Goal: Information Seeking & Learning: Learn about a topic

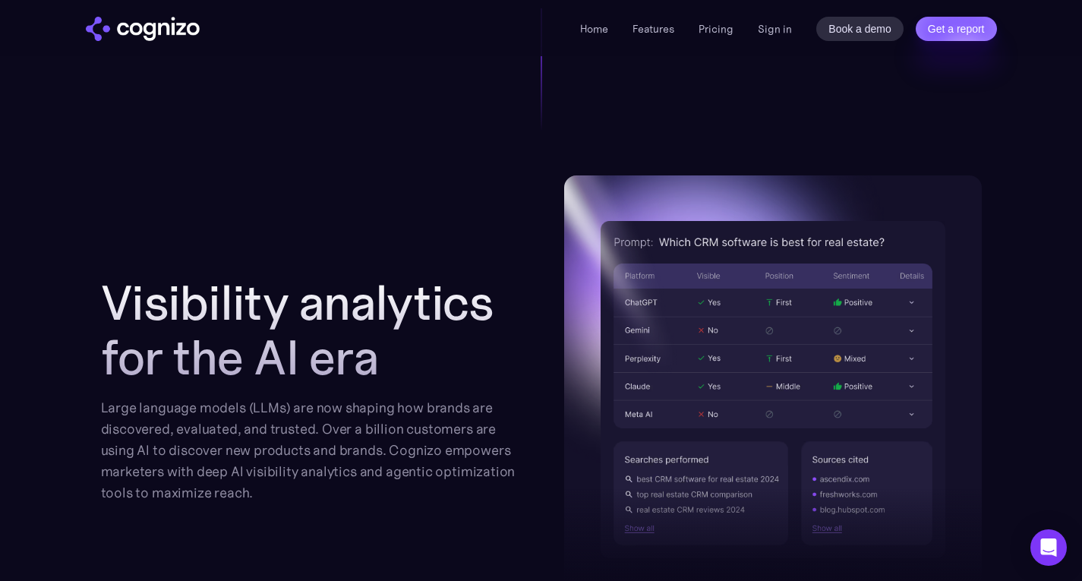
scroll to position [1484, 0]
click at [495, 345] on h2 "Visibility analytics for the AI era" at bounding box center [310, 329] width 418 height 109
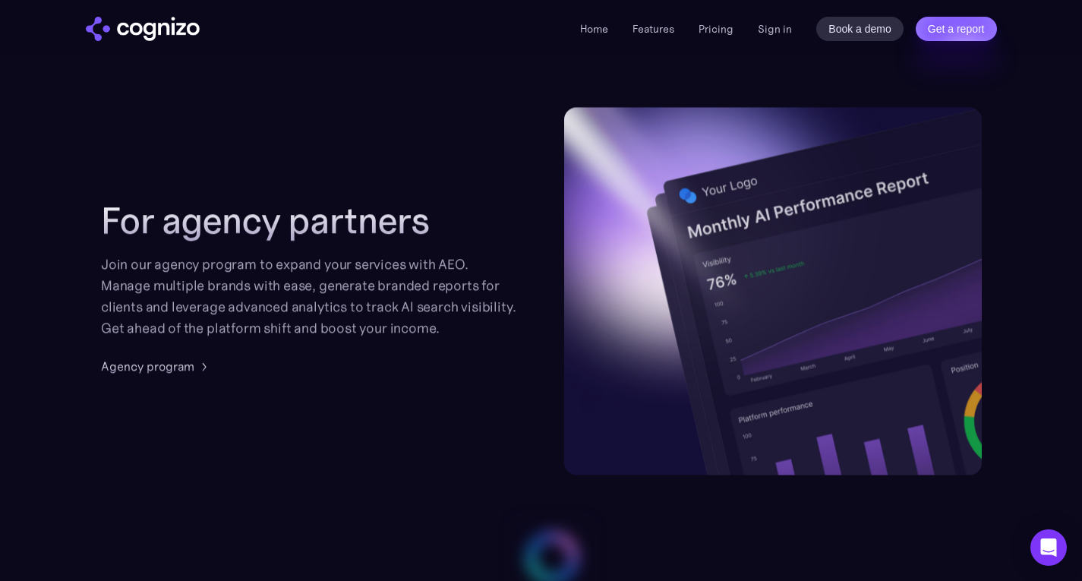
scroll to position [3648, 0]
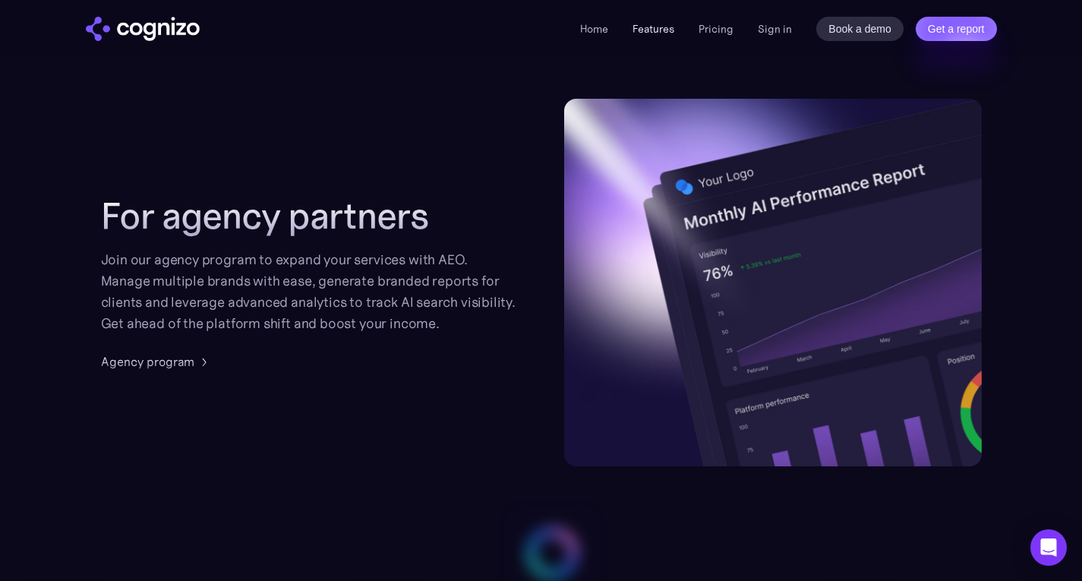
click at [654, 28] on link "Features" at bounding box center [654, 29] width 42 height 14
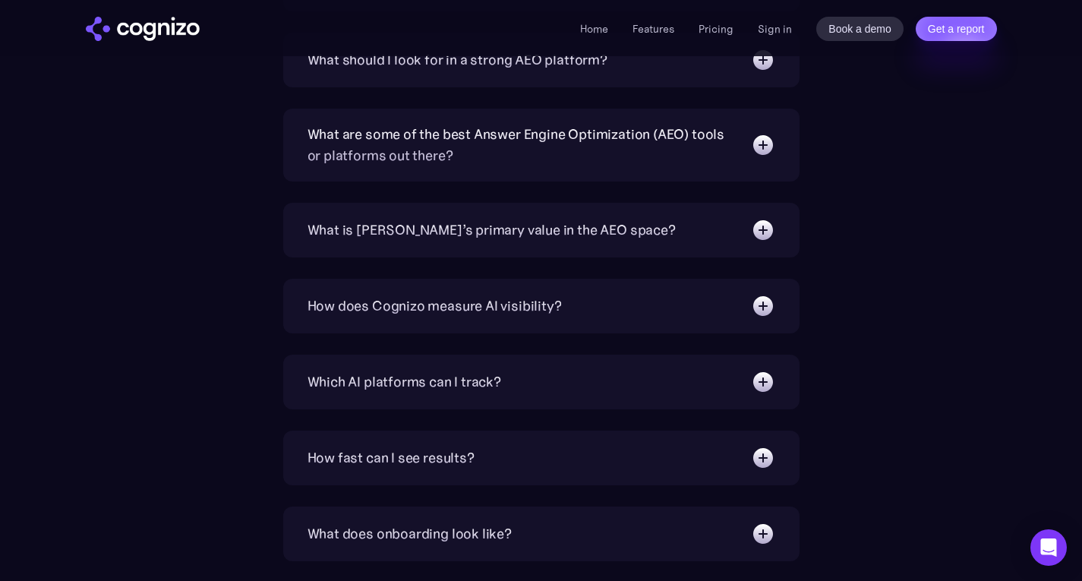
scroll to position [5121, 0]
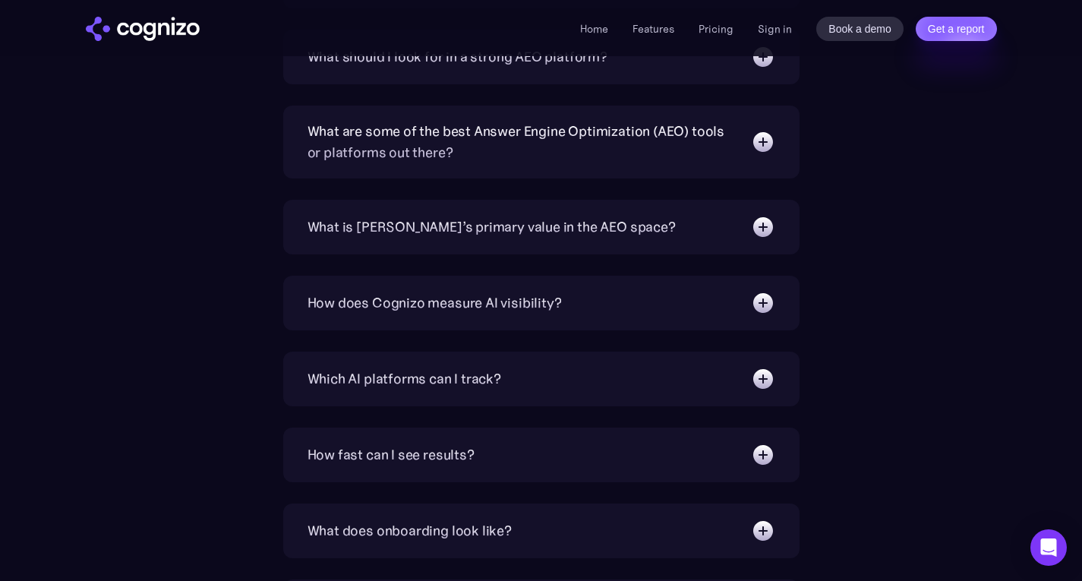
click at [495, 211] on div "What is Cognizo’s primary value in the AEO space? Specifically built for AEO an…" at bounding box center [541, 227] width 517 height 55
click at [492, 237] on div "What is [PERSON_NAME]’s primary value in the AEO space?" at bounding box center [492, 226] width 368 height 21
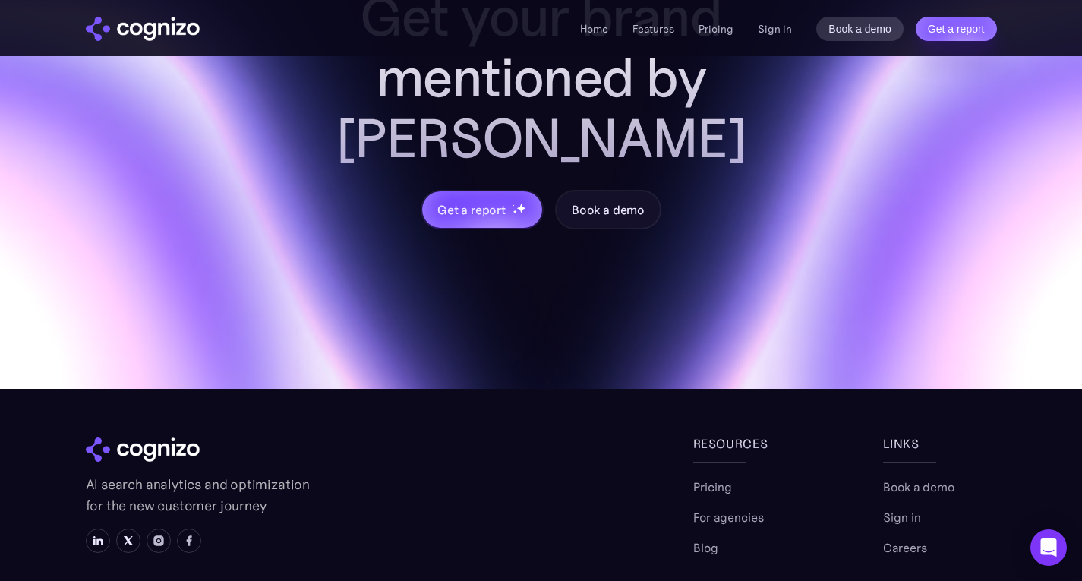
scroll to position [6193, 0]
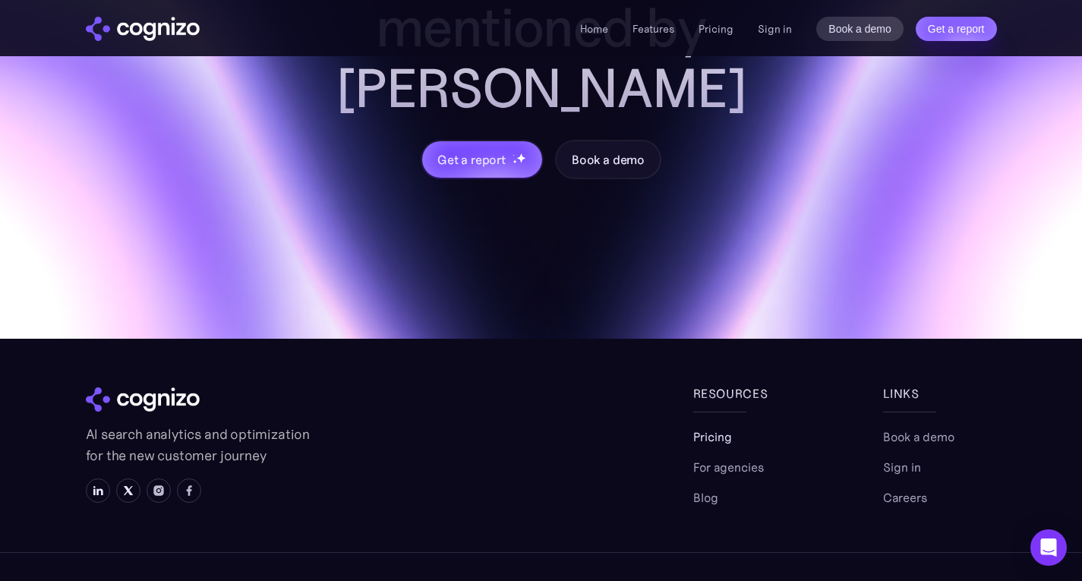
click at [724, 428] on link "Pricing" at bounding box center [713, 437] width 39 height 18
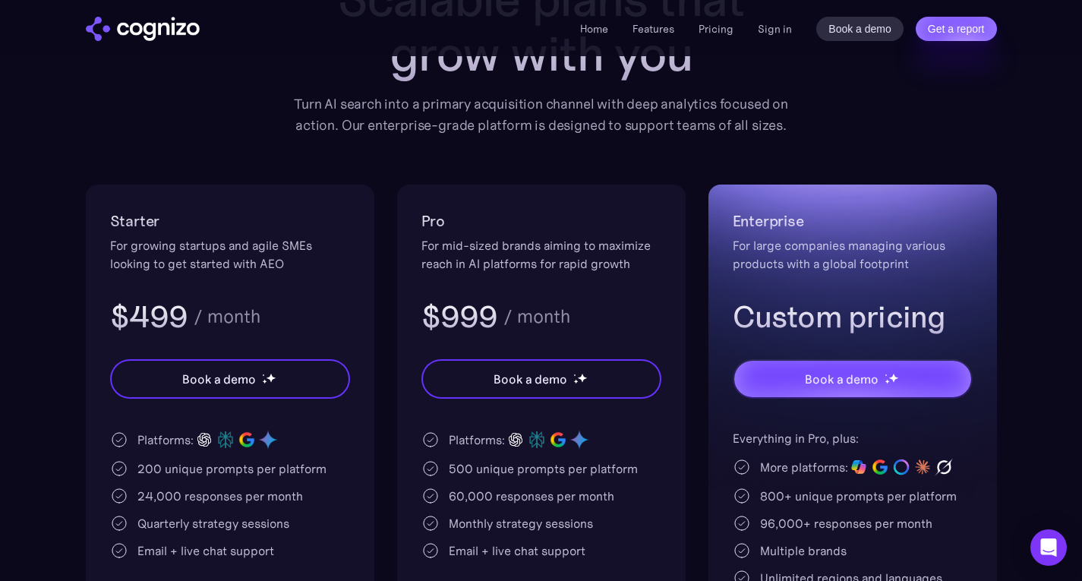
scroll to position [129, 0]
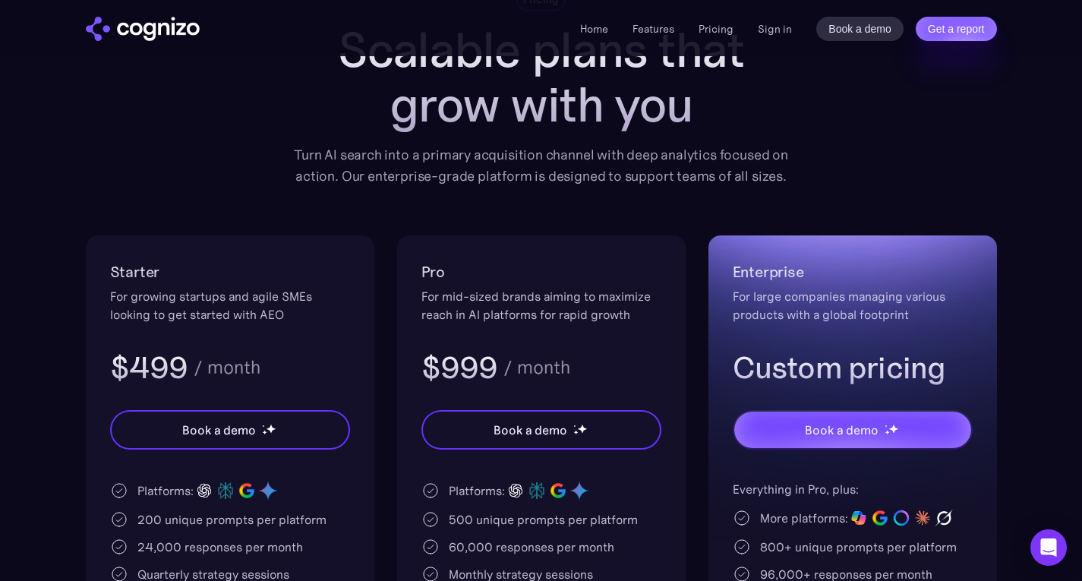
click at [594, 19] on div "Home Features Pricing Book a demo Get a report Sign in Book a demo Get a report" at bounding box center [788, 29] width 416 height 24
click at [594, 21] on li "Home" at bounding box center [594, 29] width 28 height 18
click at [593, 24] on link "Home" at bounding box center [594, 29] width 28 height 14
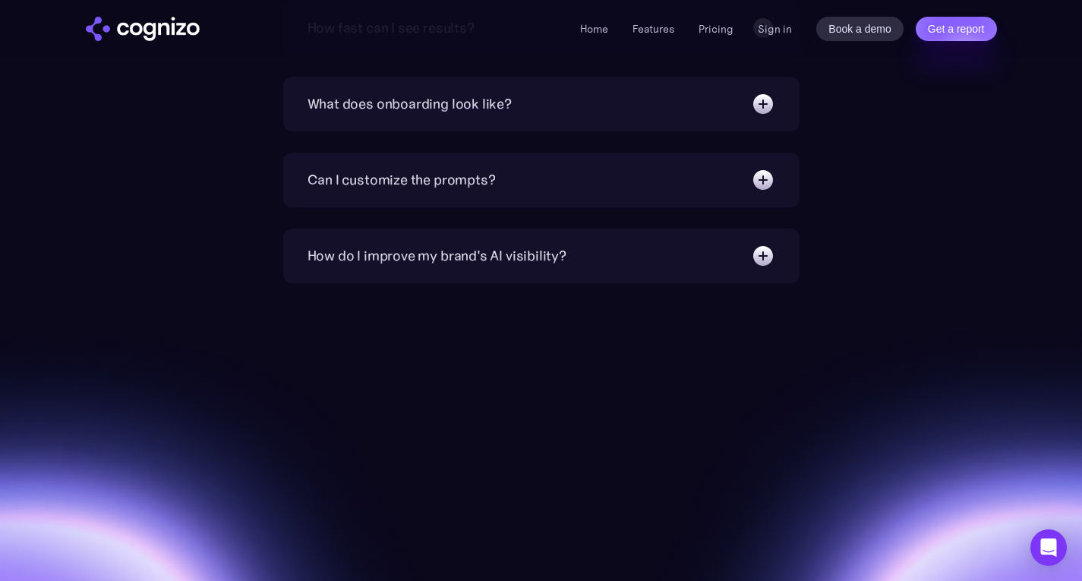
scroll to position [5558, 0]
